Goal: Task Accomplishment & Management: Manage account settings

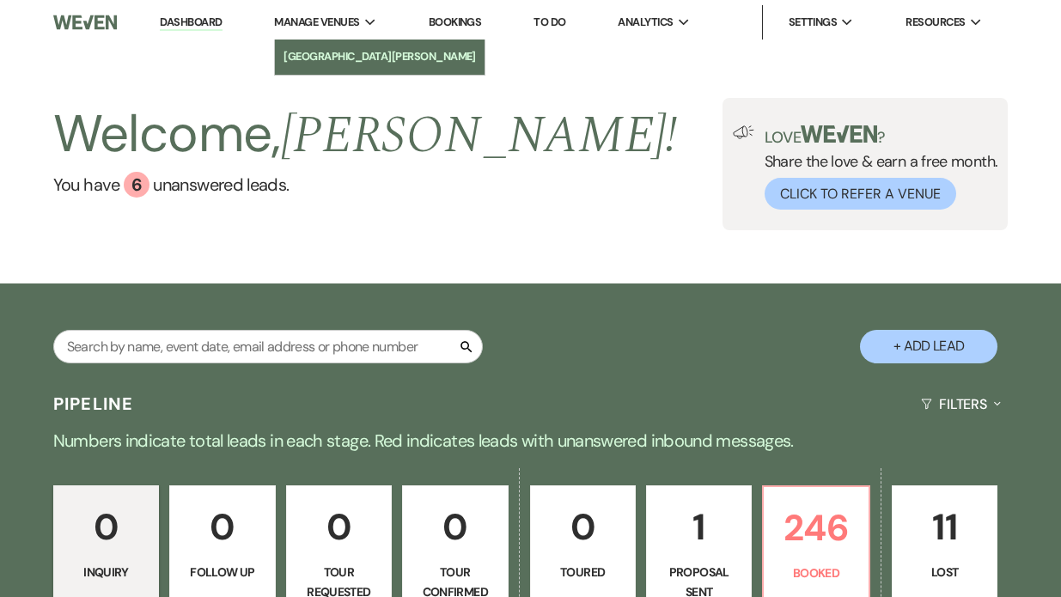
click at [324, 53] on li "[GEOGRAPHIC_DATA][PERSON_NAME]" at bounding box center [380, 56] width 192 height 17
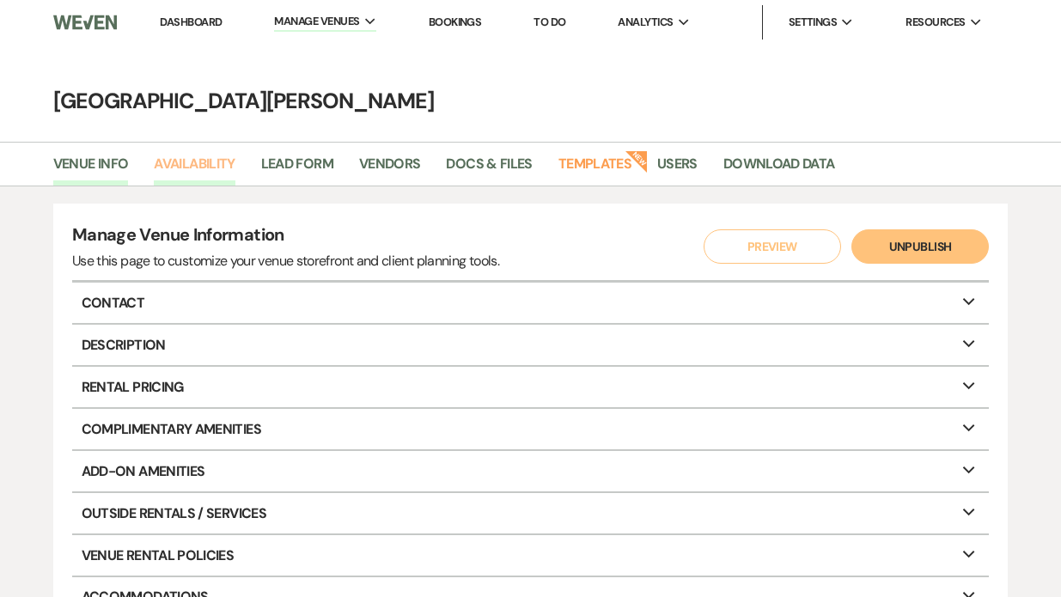
click at [208, 162] on link "Availability" at bounding box center [194, 169] width 81 height 33
select select "3"
select select "2026"
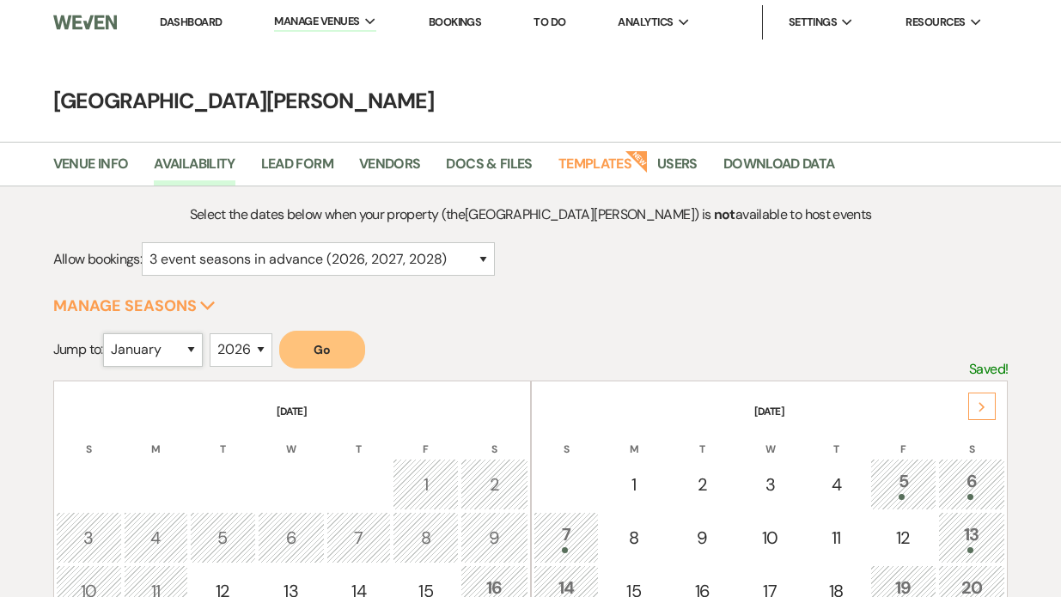
click at [200, 354] on select "January February March April May June July August September October November De…" at bounding box center [153, 350] width 100 height 34
select select "10"
click at [264, 349] on select "2025 2026 2027 2028 2029" at bounding box center [241, 350] width 63 height 34
select select "2027"
click at [326, 360] on button "Go" at bounding box center [322, 350] width 86 height 38
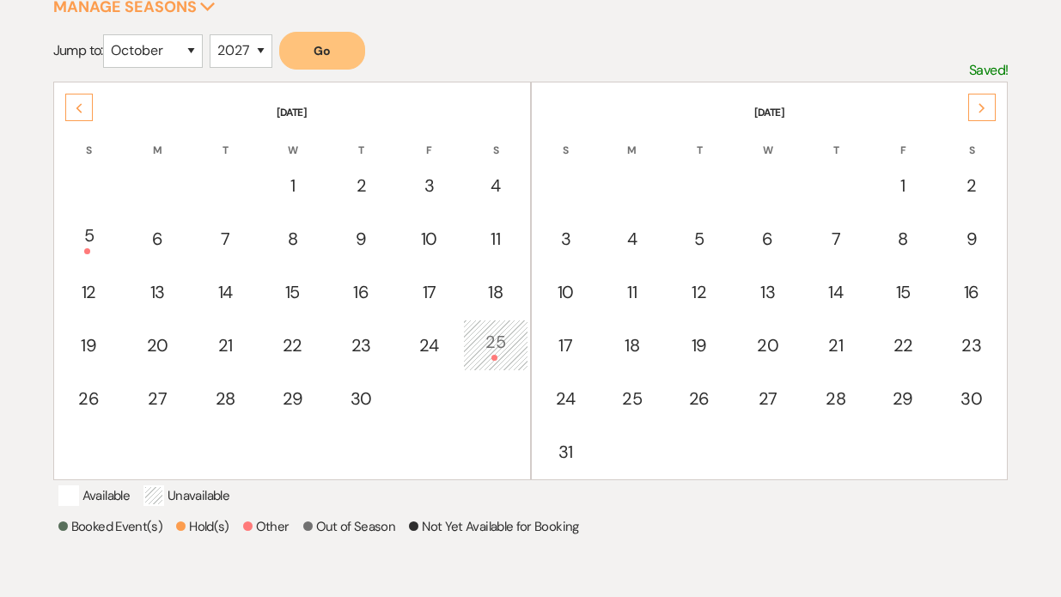
scroll to position [297, 0]
click at [497, 353] on div "25" at bounding box center [496, 347] width 46 height 32
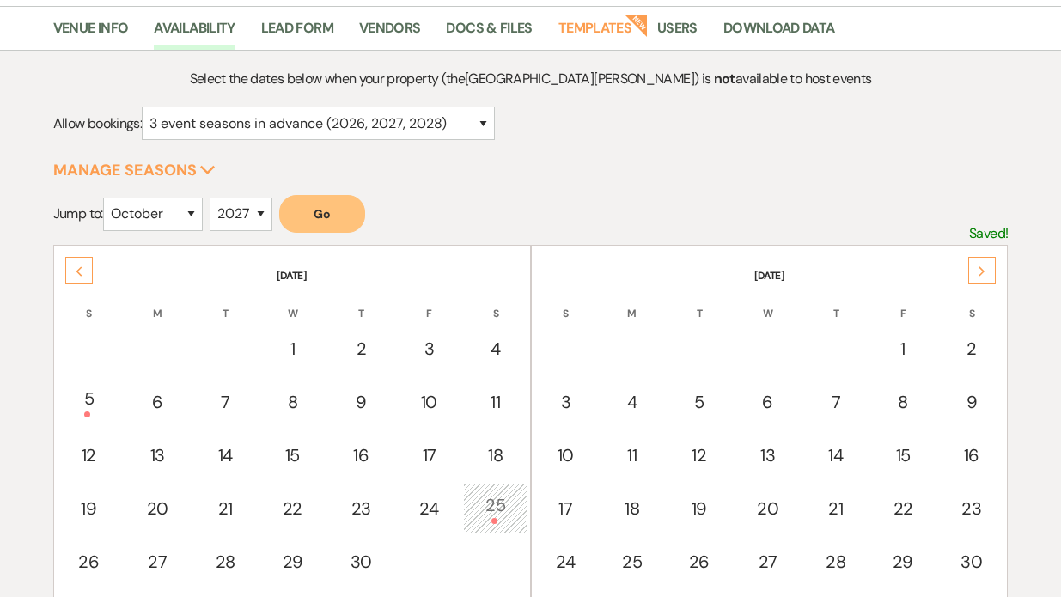
scroll to position [0, 0]
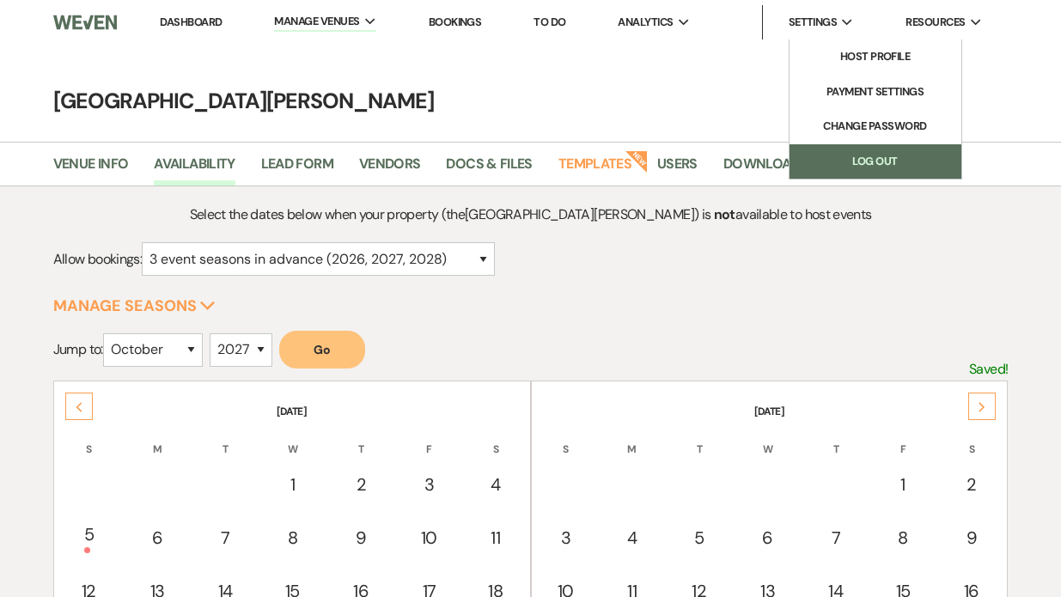
click at [832, 147] on link "Log Out" at bounding box center [876, 161] width 172 height 34
